Goal: Information Seeking & Learning: Learn about a topic

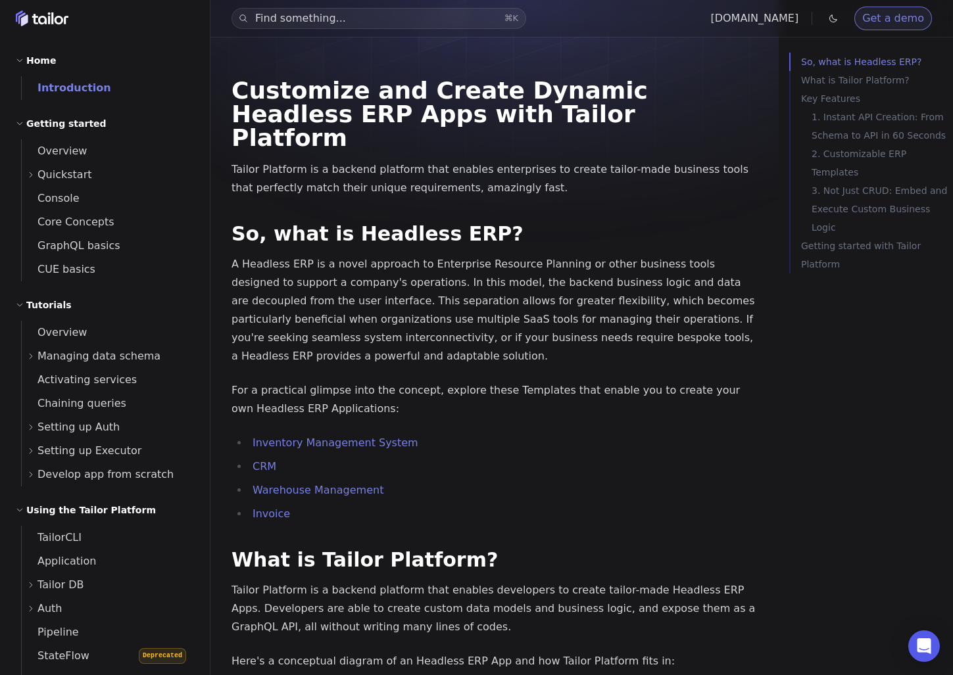
click at [47, 22] on icon "Home" at bounding box center [42, 19] width 53 height 16
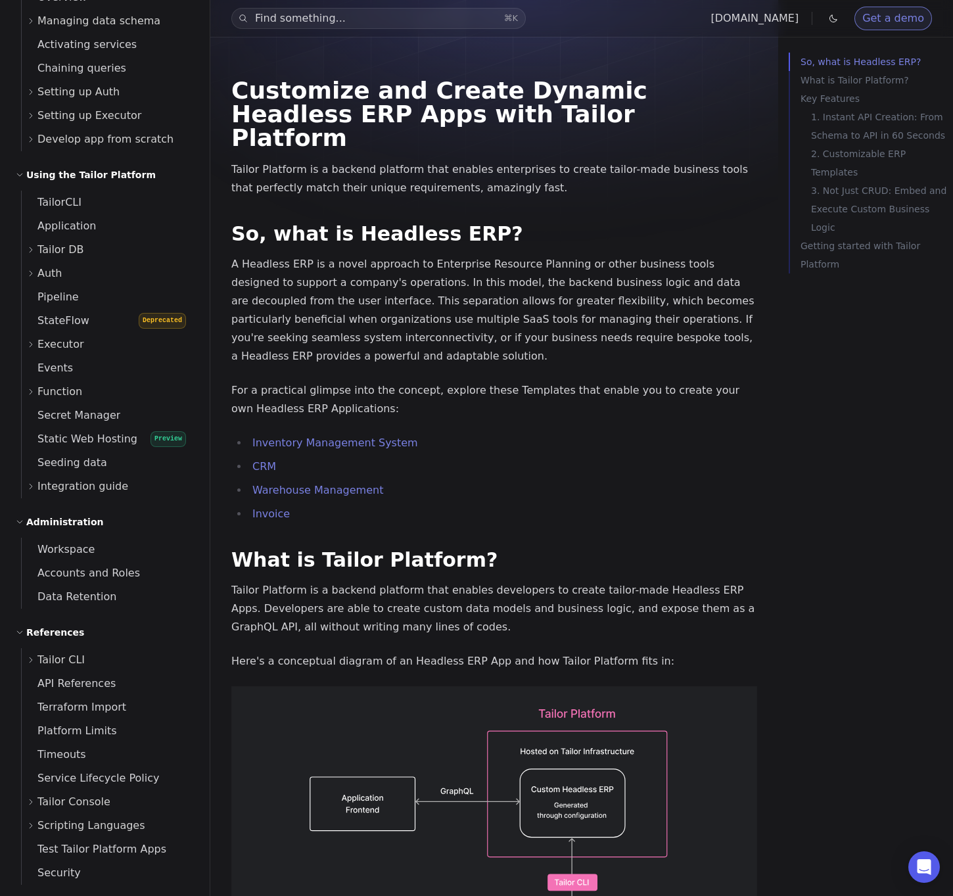
scroll to position [345, 0]
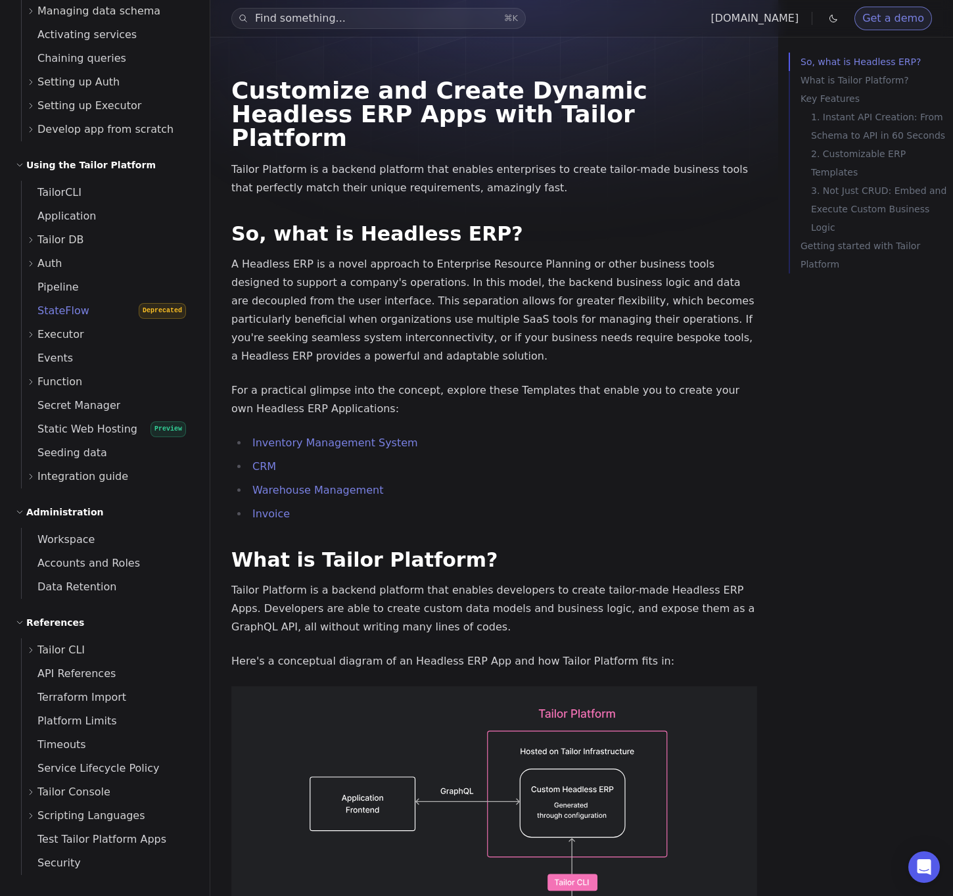
click at [95, 308] on link "StateFlow Deprecated" at bounding box center [108, 311] width 172 height 24
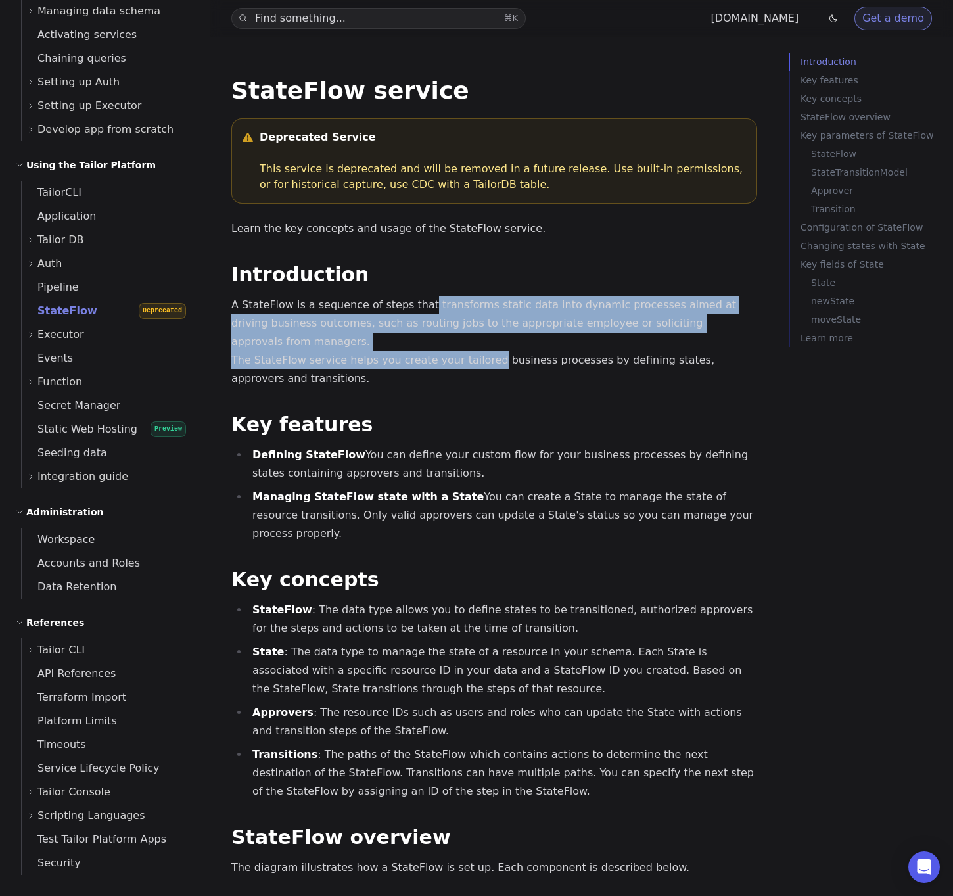
drag, startPoint x: 418, startPoint y: 312, endPoint x: 479, endPoint y: 335, distance: 66.0
click at [479, 335] on p "A StateFlow is a sequence of steps that transforms static data into dynamic pro…" at bounding box center [494, 342] width 526 height 92
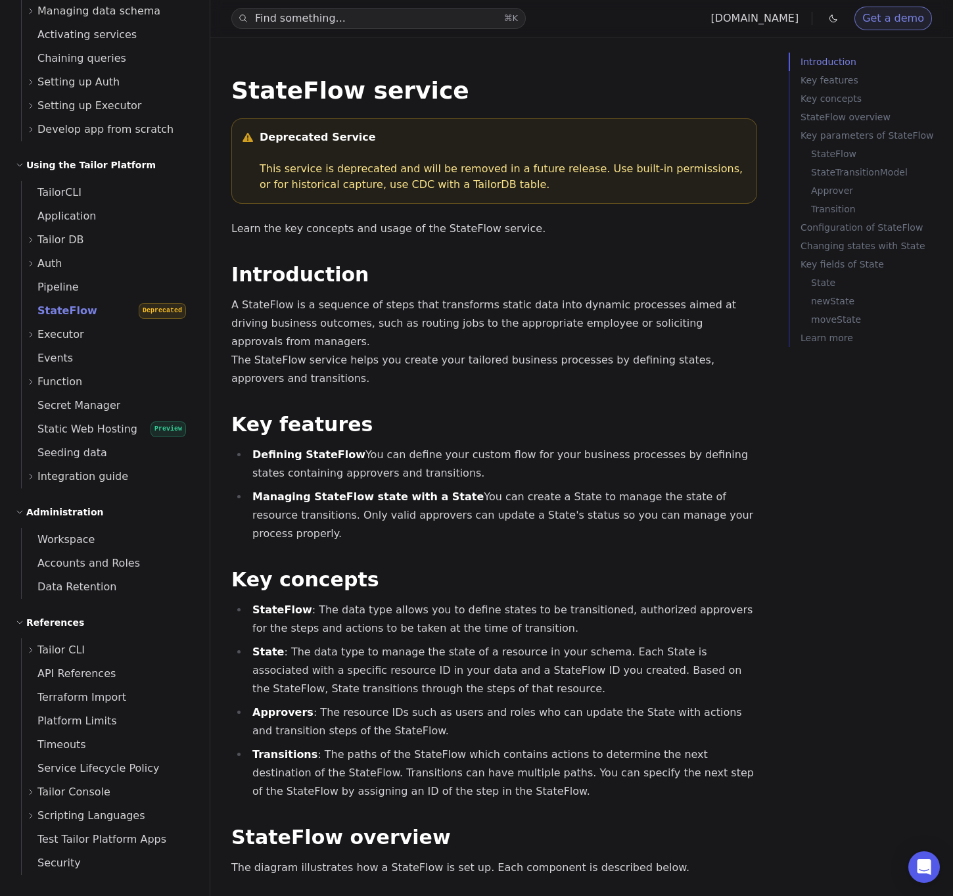
click at [427, 328] on p "A StateFlow is a sequence of steps that transforms static data into dynamic pro…" at bounding box center [494, 342] width 526 height 92
click at [107, 427] on span "Static Web Hosting" at bounding box center [80, 429] width 116 height 12
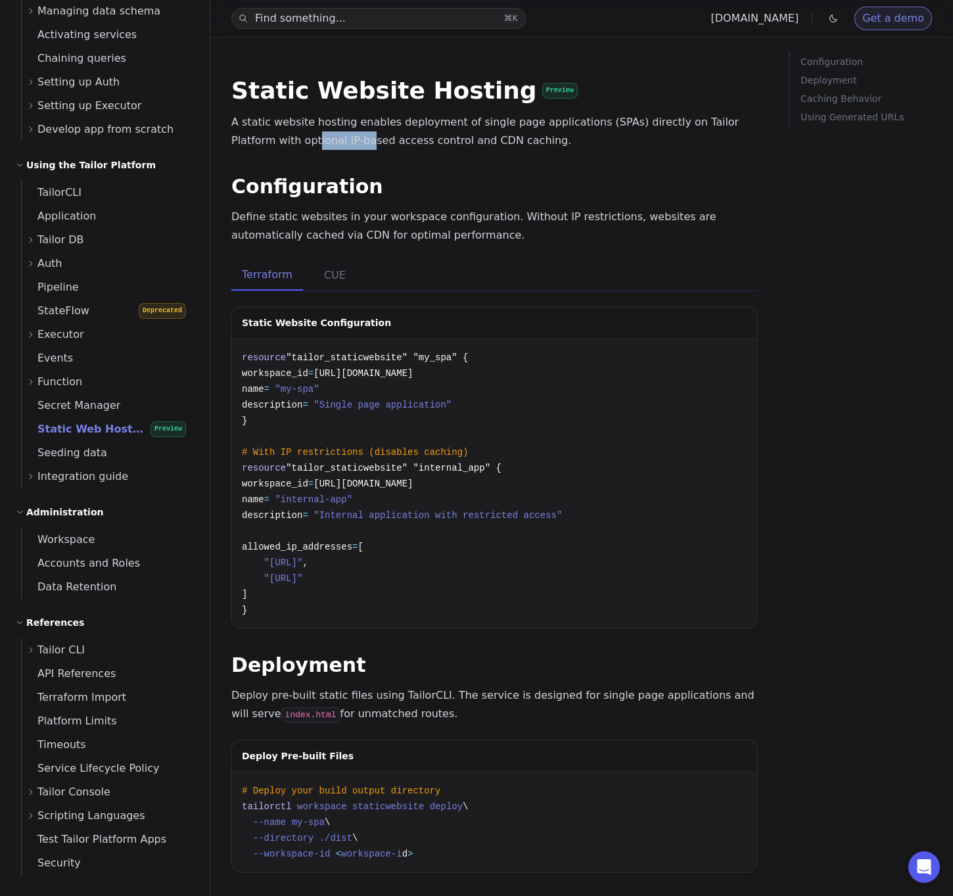
drag, startPoint x: 247, startPoint y: 143, endPoint x: 307, endPoint y: 136, distance: 60.2
click at [299, 136] on p "A static website hosting enables deployment of single page applications (SPAs) …" at bounding box center [494, 131] width 526 height 37
click at [312, 136] on p "A static website hosting enables deployment of single page applications (SPAs) …" at bounding box center [494, 131] width 526 height 37
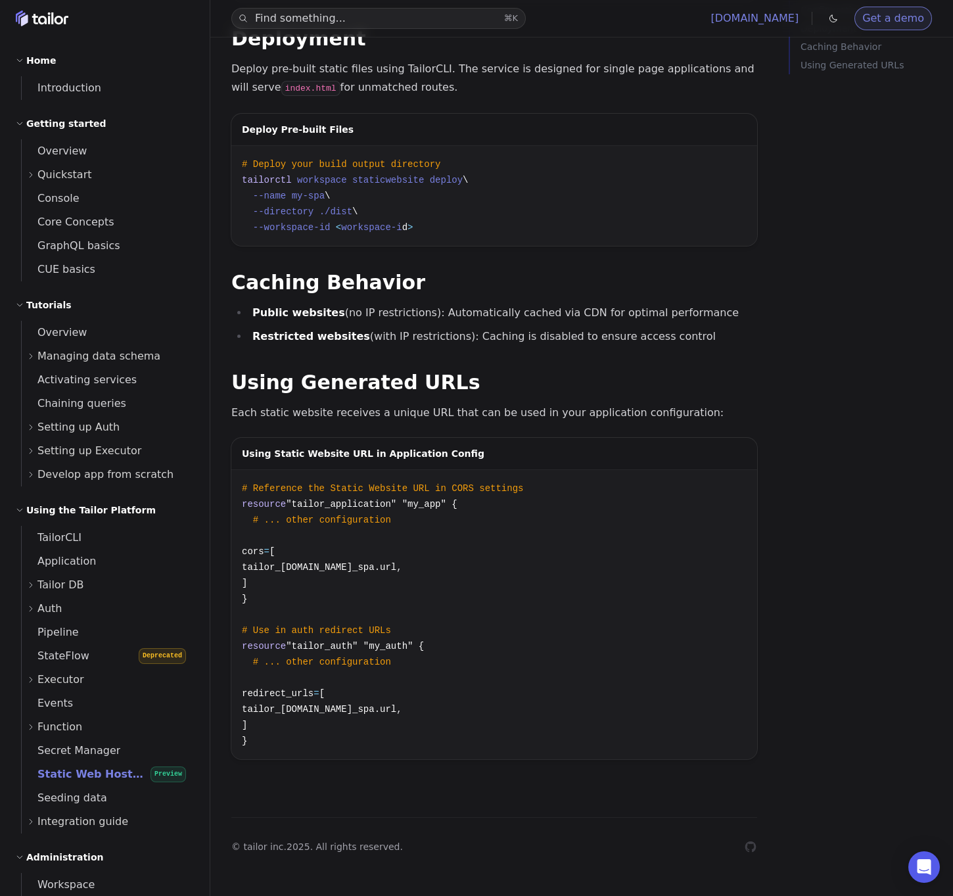
click at [766, 24] on link "[DOMAIN_NAME]" at bounding box center [755, 18] width 88 height 12
